Goal: Task Accomplishment & Management: Manage account settings

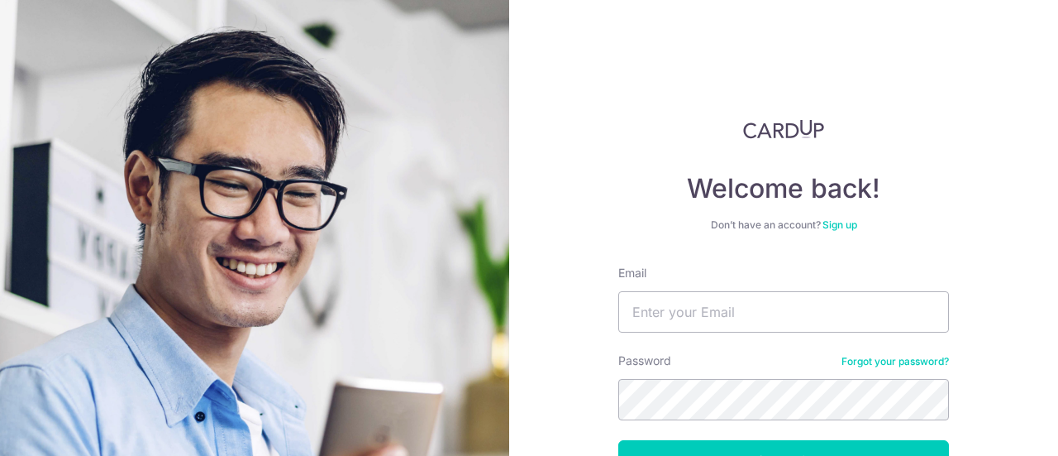
scroll to position [66, 0]
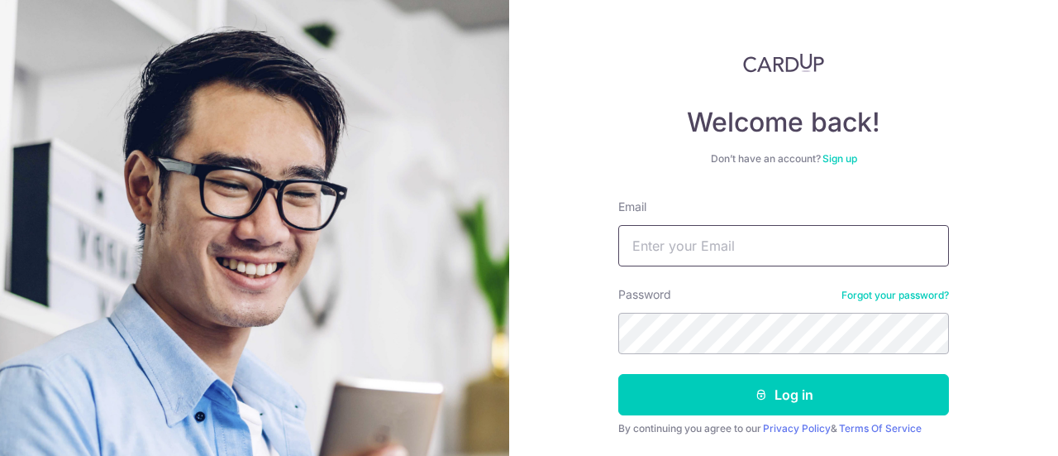
click at [682, 251] on input "Email" at bounding box center [783, 245] width 331 height 41
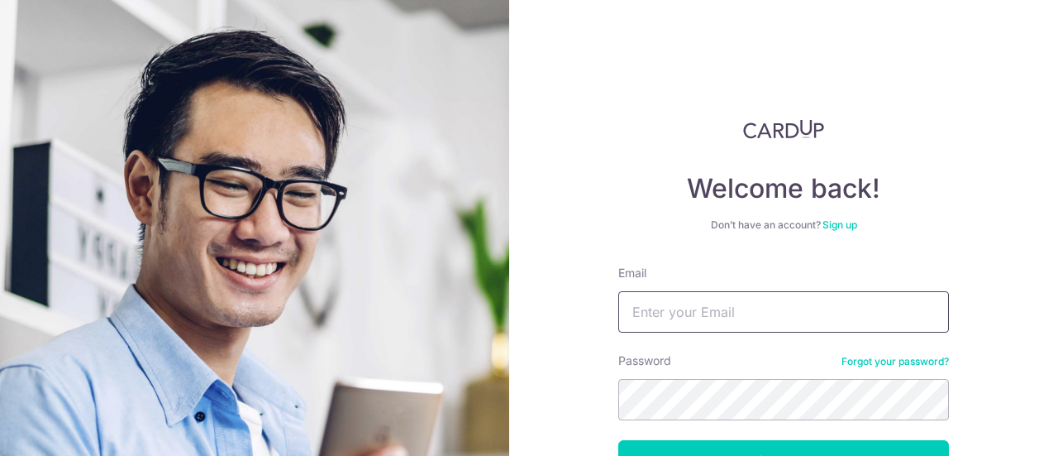
click at [741, 303] on input "Email" at bounding box center [783, 311] width 331 height 41
type input "[EMAIL_ADDRESS][DOMAIN_NAME]"
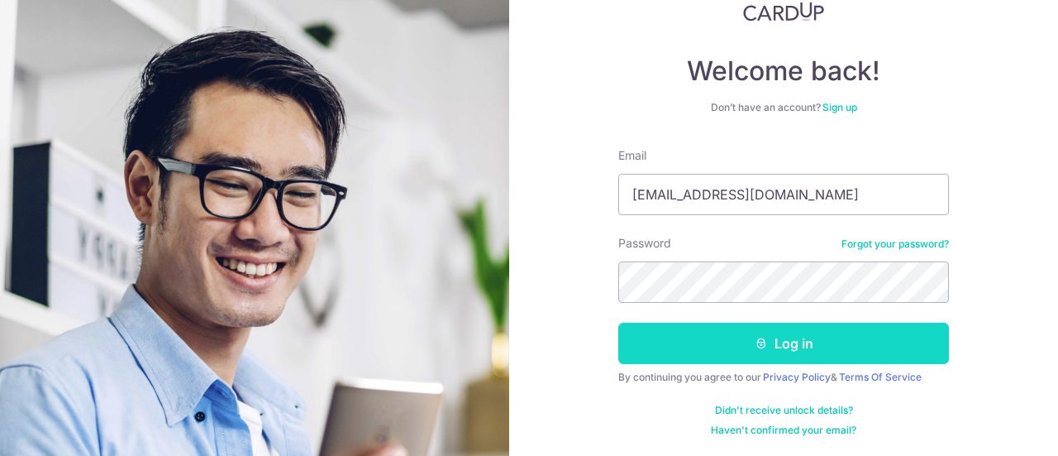
click at [723, 344] on button "Log in" at bounding box center [783, 342] width 331 height 41
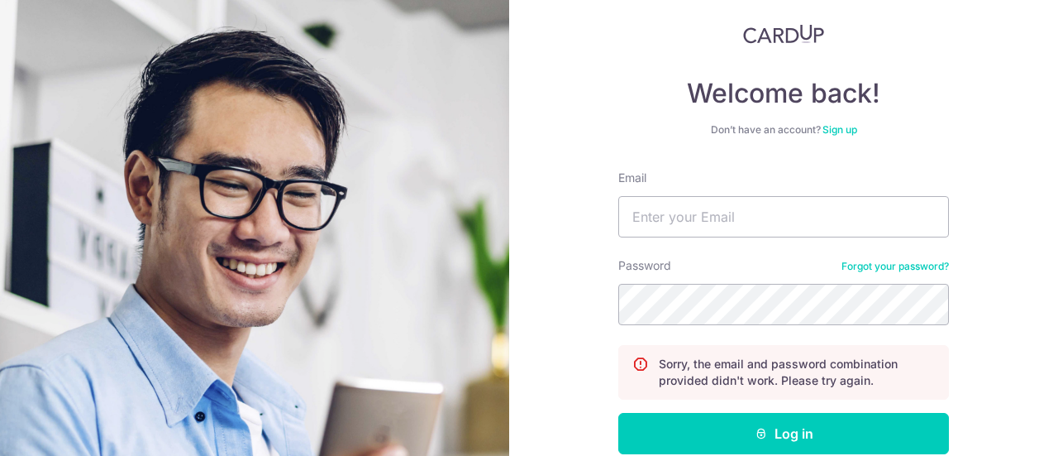
scroll to position [94, 0]
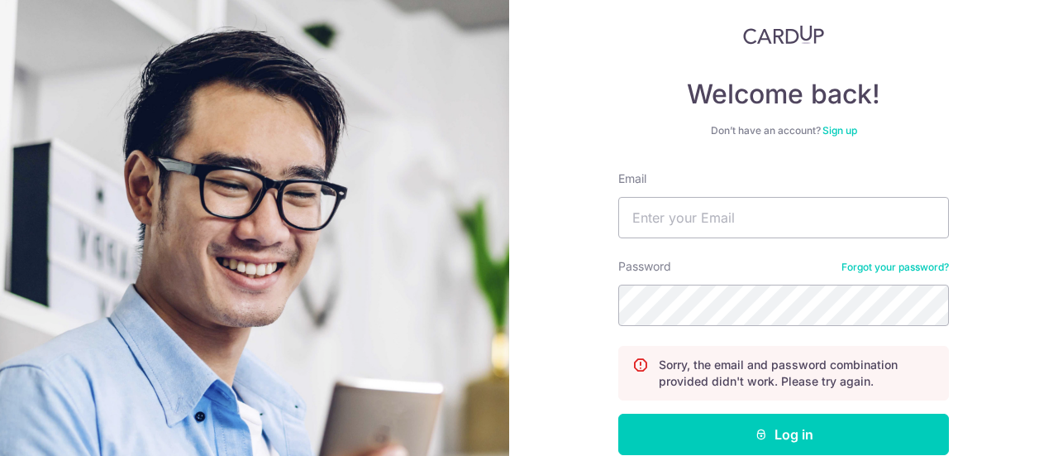
click at [839, 127] on link "Sign up" at bounding box center [840, 130] width 35 height 12
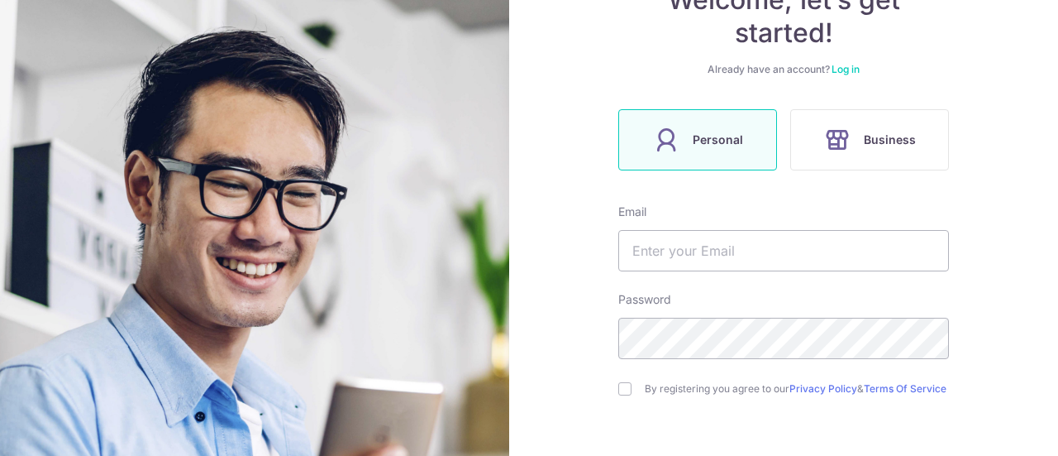
scroll to position [199, 0]
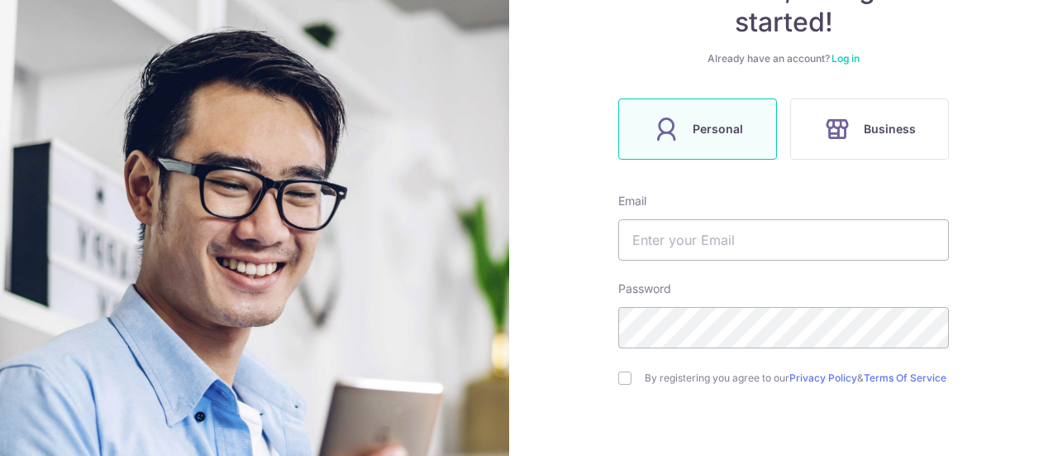
click at [665, 131] on icon at bounding box center [666, 129] width 26 height 26
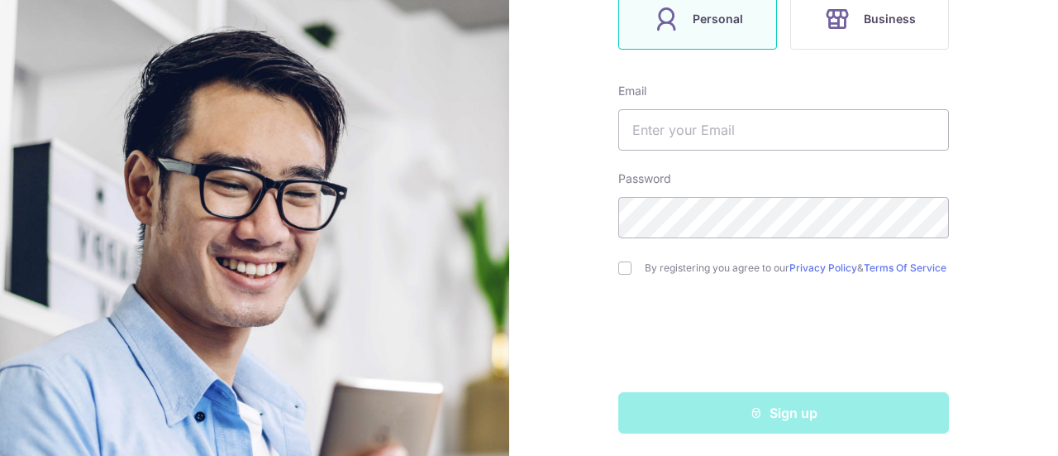
scroll to position [311, 0]
click at [705, 122] on input "text" at bounding box center [783, 127] width 331 height 41
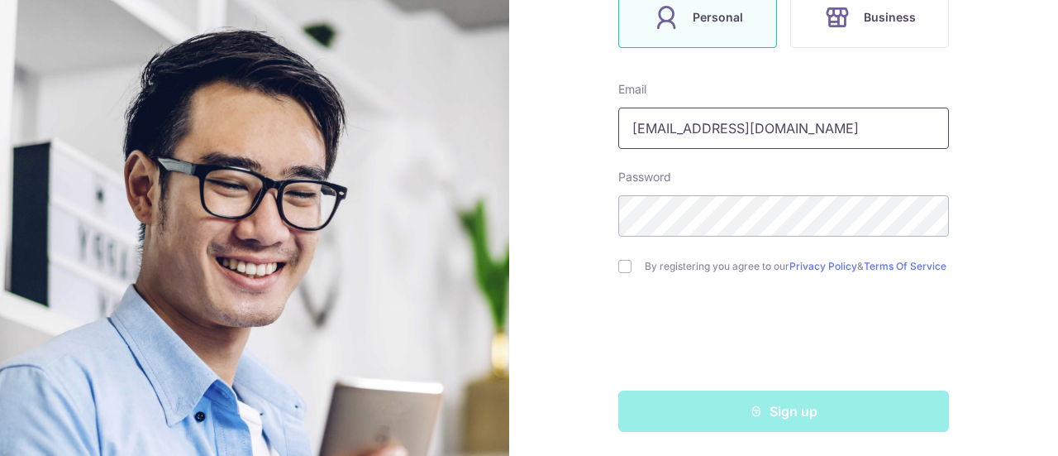
type input "[EMAIL_ADDRESS][DOMAIN_NAME]"
click at [618, 265] on input "checkbox" at bounding box center [624, 266] width 13 height 13
checkbox input "true"
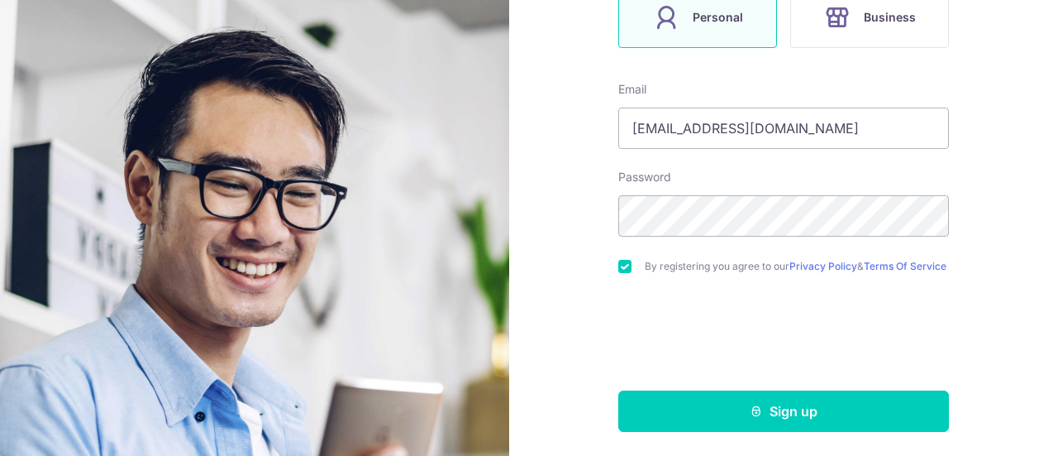
scroll to position [318, 0]
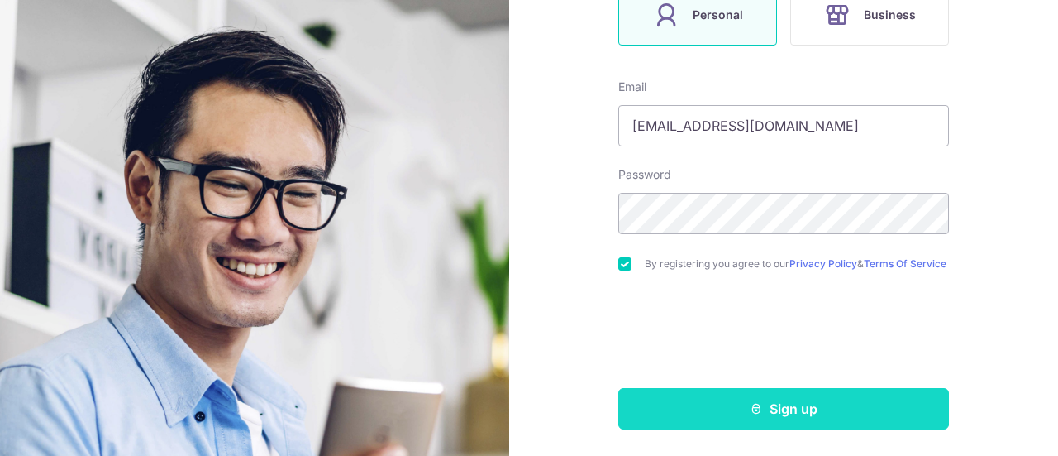
click at [659, 391] on button "Sign up" at bounding box center [783, 408] width 331 height 41
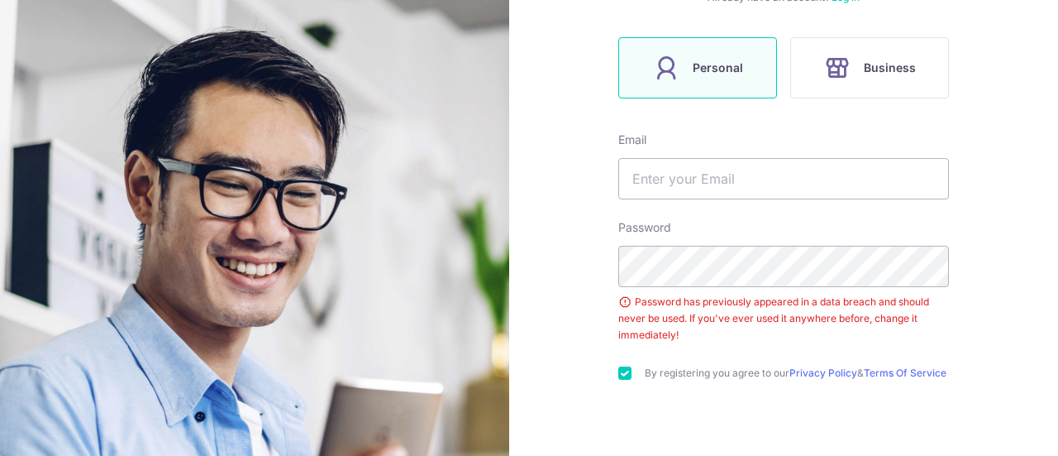
scroll to position [259, 0]
click at [675, 176] on input "text" at bounding box center [783, 180] width 331 height 41
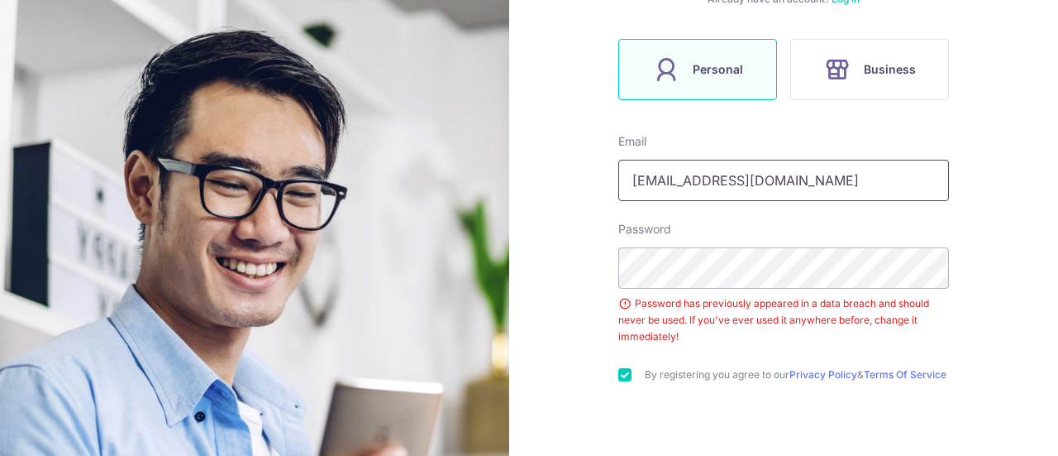
type input "[EMAIL_ADDRESS][DOMAIN_NAME]"
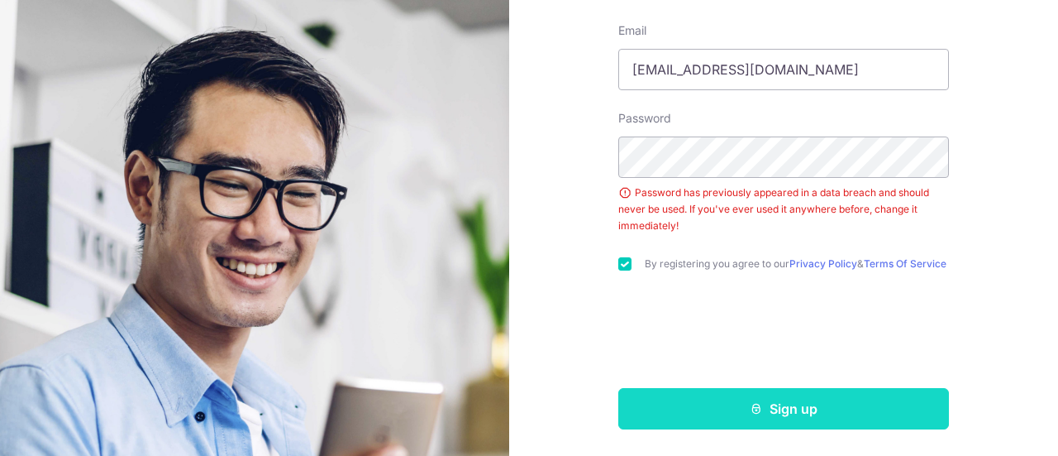
click at [696, 395] on button "Sign up" at bounding box center [783, 408] width 331 height 41
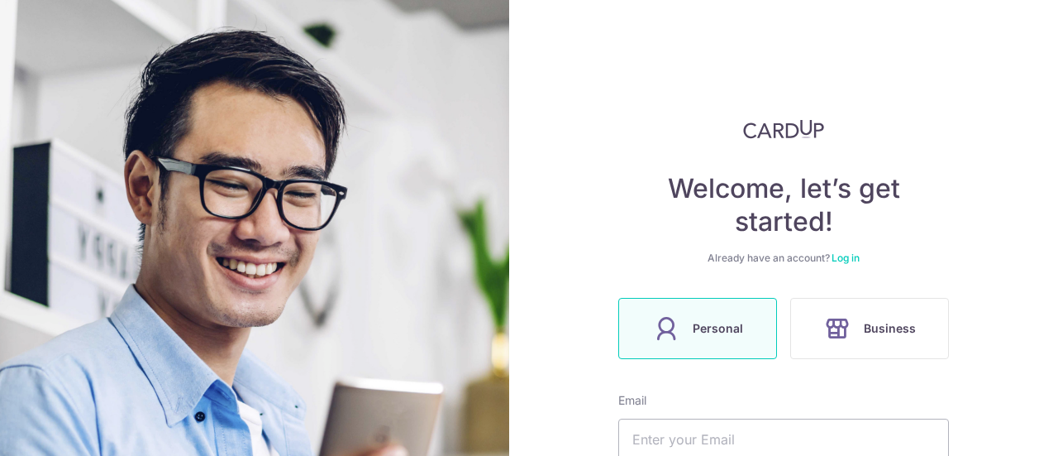
scroll to position [237, 0]
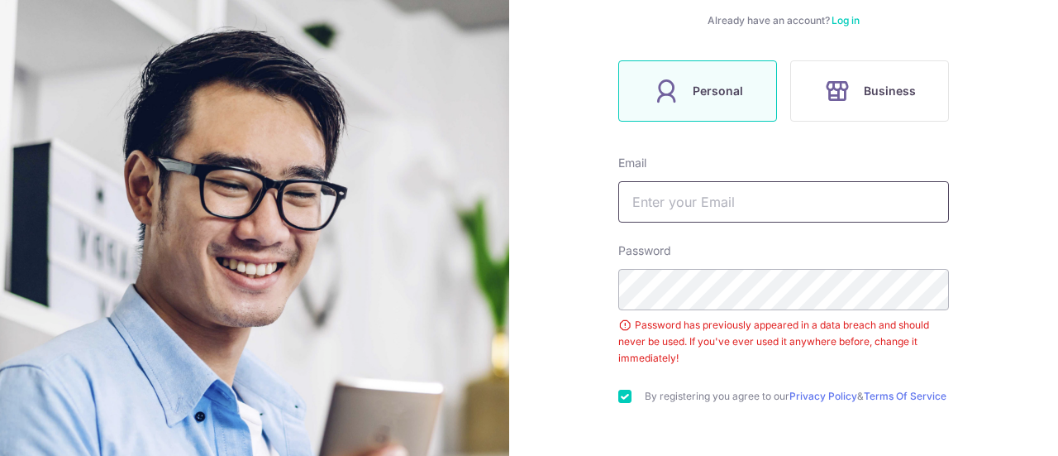
click at [652, 198] on input "text" at bounding box center [783, 201] width 331 height 41
type input "[EMAIL_ADDRESS][DOMAIN_NAME]"
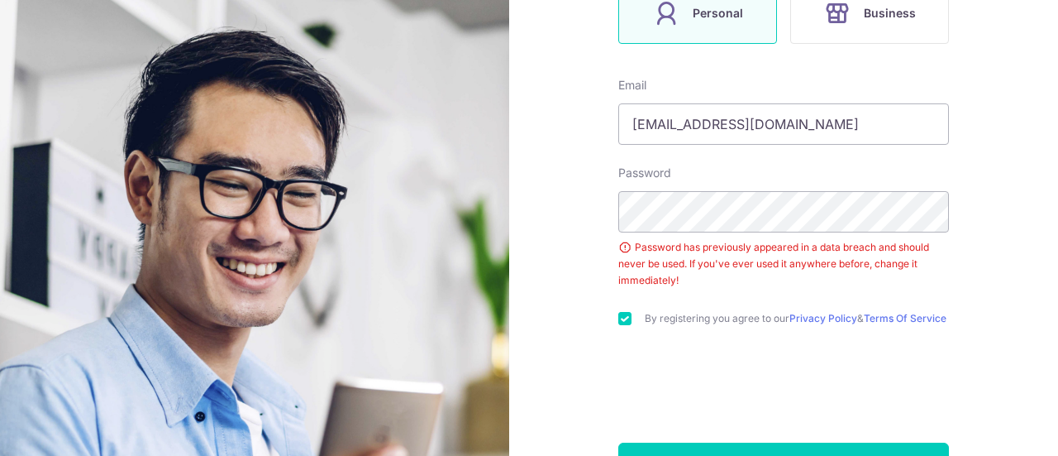
scroll to position [375, 0]
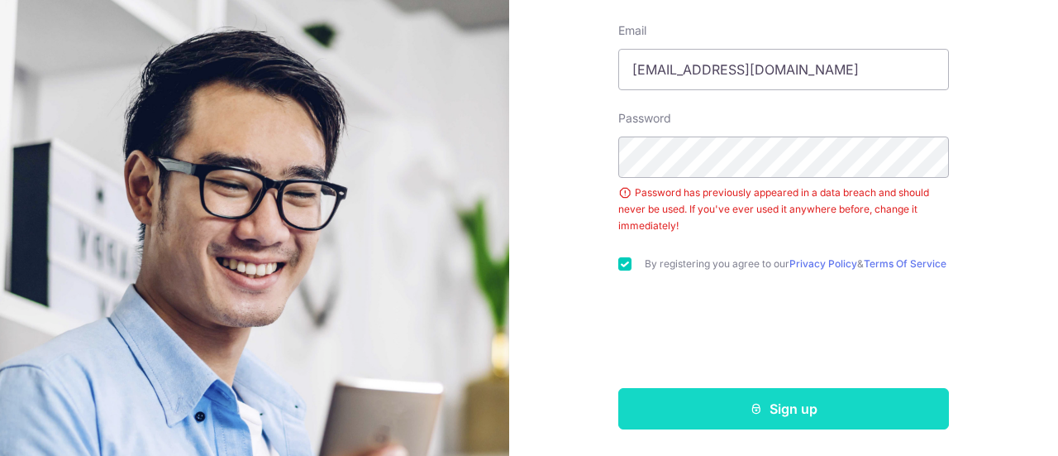
click at [678, 401] on button "Sign up" at bounding box center [783, 408] width 331 height 41
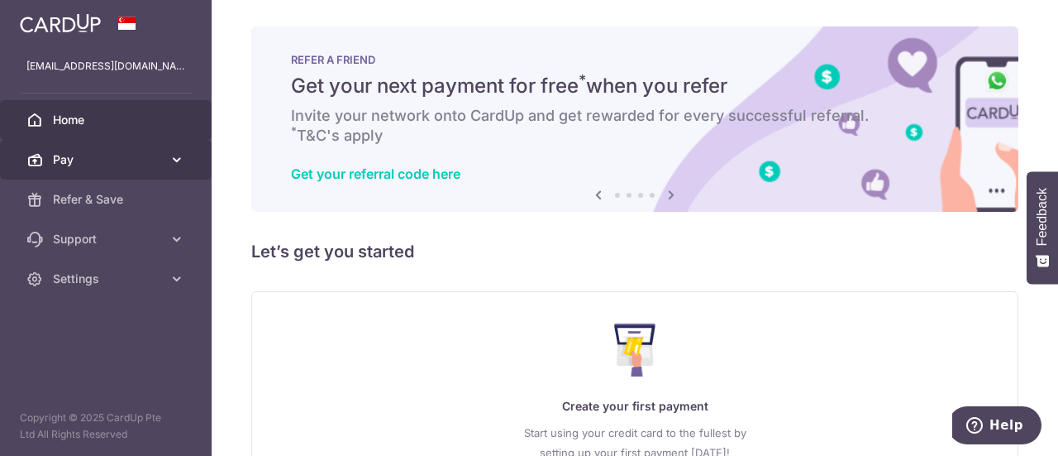
click at [174, 157] on icon at bounding box center [177, 159] width 17 height 17
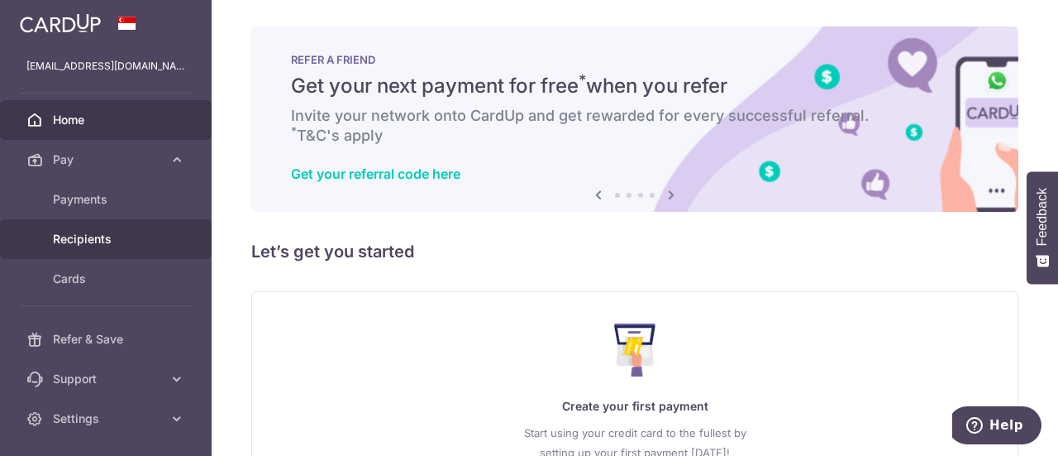
click at [106, 246] on span "Recipients" at bounding box center [107, 239] width 109 height 17
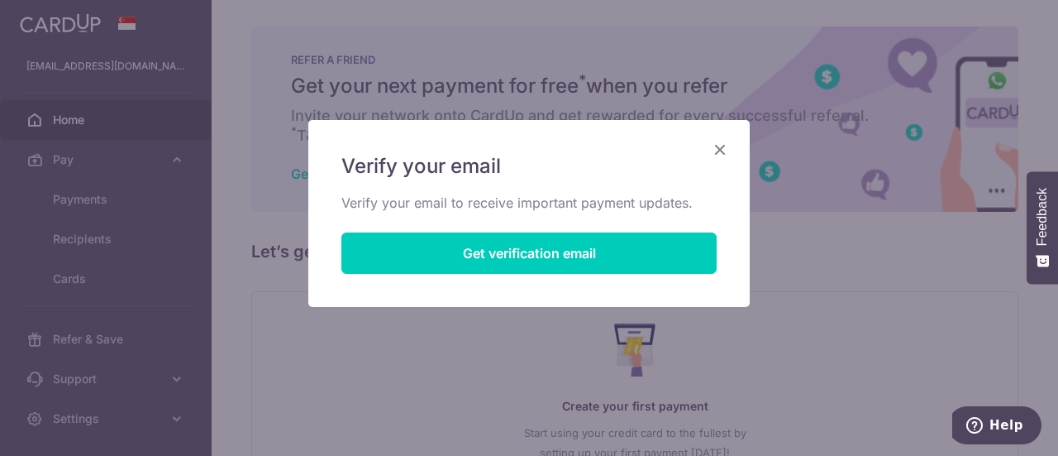
click at [721, 146] on icon "Close" at bounding box center [720, 149] width 20 height 21
